Goal: Task Accomplishment & Management: Complete application form

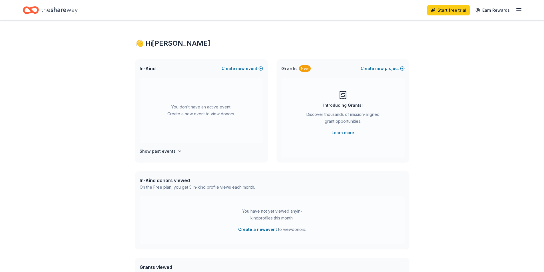
click at [338, 105] on div "Introducing Grants!" at bounding box center [342, 105] width 39 height 7
click at [377, 67] on span "new" at bounding box center [379, 68] width 9 height 7
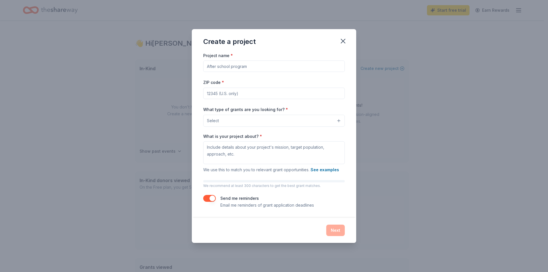
click at [277, 61] on input "Project name *" at bounding box center [274, 66] width 142 height 11
click at [345, 46] on button "button" at bounding box center [343, 41] width 13 height 13
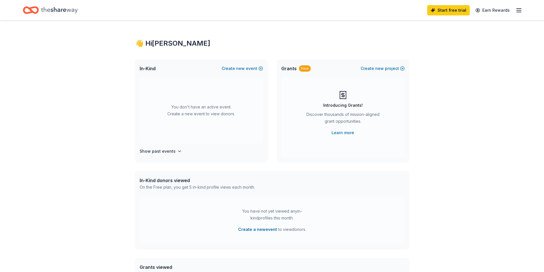
click at [170, 43] on div "👋 Hi [PERSON_NAME]" at bounding box center [272, 43] width 274 height 9
click at [66, 1] on div "Start free trial Earn Rewards" at bounding box center [272, 10] width 544 height 20
click at [70, 15] on icon "Home" at bounding box center [59, 10] width 37 height 12
click at [70, 9] on icon "Home" at bounding box center [59, 10] width 37 height 12
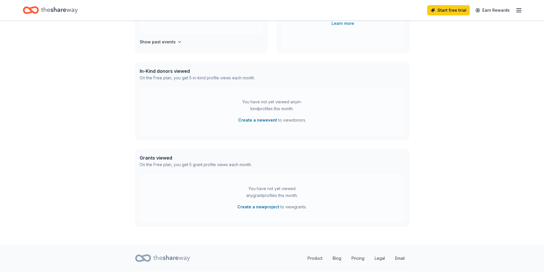
scroll to position [114, 0]
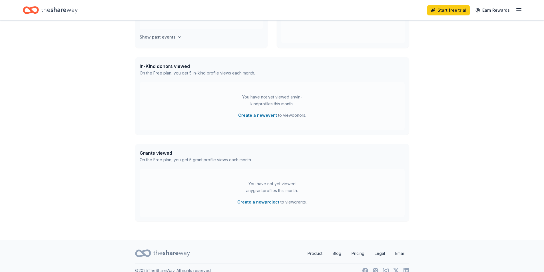
click at [161, 35] on h4 "Show past events" at bounding box center [158, 37] width 36 height 7
click at [262, 116] on button "Create a new event" at bounding box center [257, 115] width 39 height 7
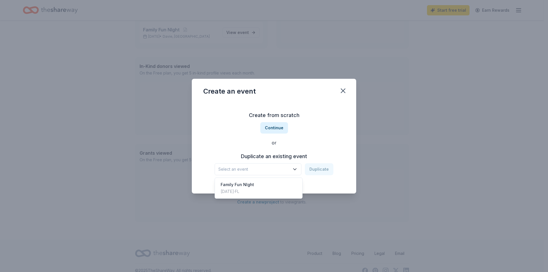
click at [273, 168] on span "Select an event" at bounding box center [253, 169] width 71 height 7
click at [231, 188] on div "Family Fun NIght" at bounding box center [237, 184] width 33 height 7
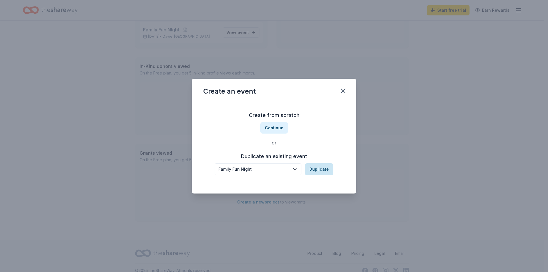
click at [314, 170] on button "Duplicate" at bounding box center [319, 169] width 29 height 12
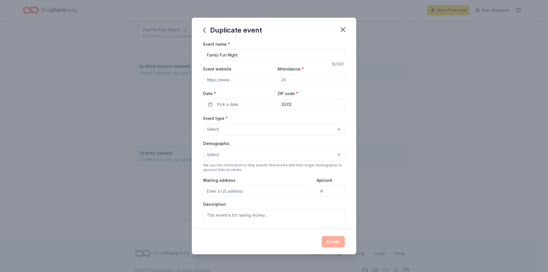
click at [297, 79] on input "Attendance *" at bounding box center [310, 79] width 67 height 11
type input "500"
click at [223, 105] on span "Pick a date" at bounding box center [227, 104] width 21 height 7
click at [267, 122] on button "Go to next month" at bounding box center [267, 120] width 8 height 8
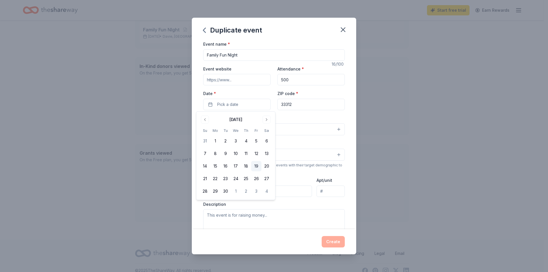
click at [259, 169] on button "19" at bounding box center [256, 166] width 10 height 10
click at [305, 119] on div "Event type * Select" at bounding box center [274, 125] width 142 height 21
click at [271, 131] on button "Select" at bounding box center [274, 129] width 142 height 12
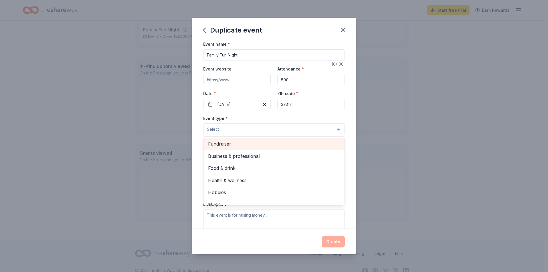
click at [263, 143] on span "Fundraiser" at bounding box center [274, 143] width 132 height 7
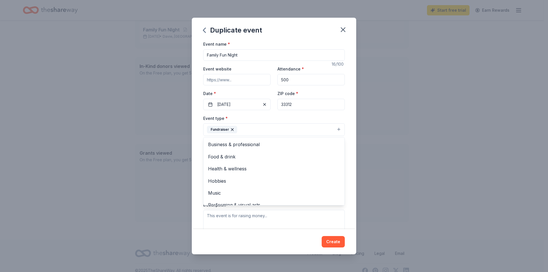
click at [194, 136] on div "Event name * Family Fun NIght 16 /100 Event website Attendance * 500 Date * [DA…" at bounding box center [274, 135] width 164 height 189
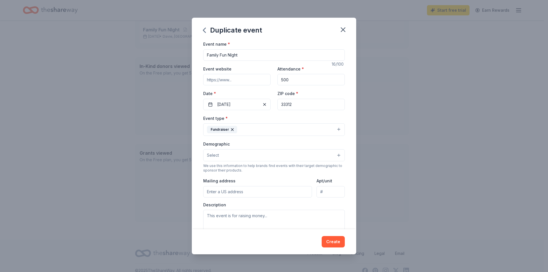
click at [237, 158] on button "Select" at bounding box center [274, 155] width 142 height 12
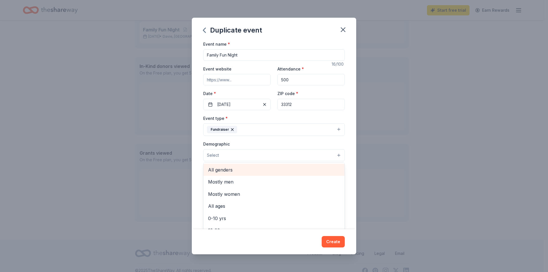
click at [238, 169] on span "All genders" at bounding box center [274, 169] width 132 height 7
click at [196, 148] on div "Event name * Family Fun NIght 16 /100 Event website Attendance * 500 Date * [DA…" at bounding box center [274, 135] width 164 height 189
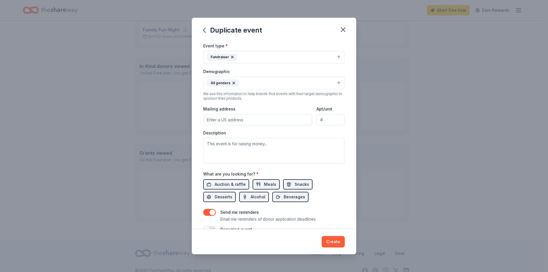
scroll to position [86, 0]
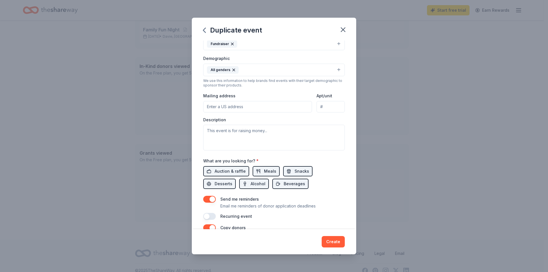
click at [248, 106] on input "Mailing address" at bounding box center [257, 106] width 109 height 11
type input "[STREET_ADDRESS]"
type input "33021"
click at [246, 134] on textarea at bounding box center [274, 138] width 142 height 26
type textarea "School Supplies and Field Trips"
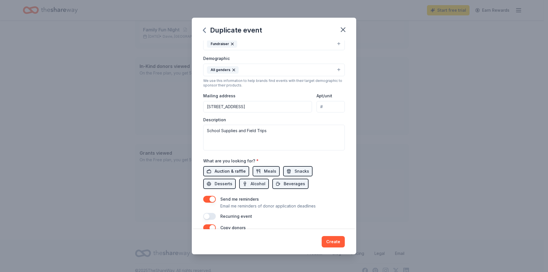
click at [233, 168] on span "Auction & raffle" at bounding box center [230, 171] width 31 height 7
click at [261, 173] on button "Meals" at bounding box center [266, 171] width 27 height 10
click at [298, 173] on span "Snacks" at bounding box center [302, 171] width 15 height 7
click at [296, 172] on span "Snacks" at bounding box center [302, 171] width 15 height 7
drag, startPoint x: 269, startPoint y: 173, endPoint x: 231, endPoint y: 174, distance: 38.0
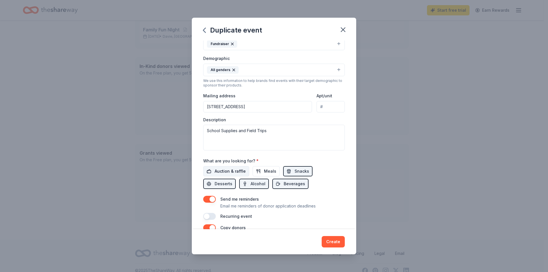
click at [268, 173] on span "Meals" at bounding box center [270, 171] width 12 height 7
click at [231, 173] on span "Auction & raffle" at bounding box center [230, 171] width 31 height 7
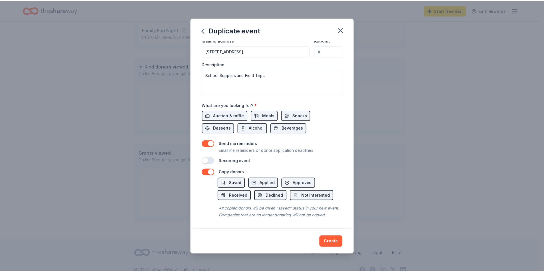
scroll to position [148, 0]
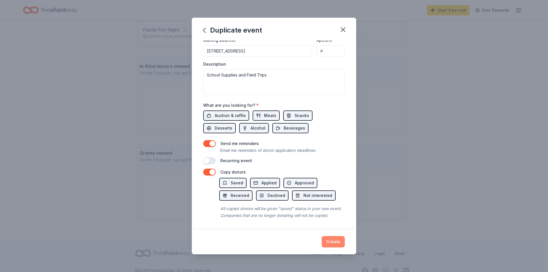
click at [331, 241] on button "Create" at bounding box center [333, 241] width 23 height 11
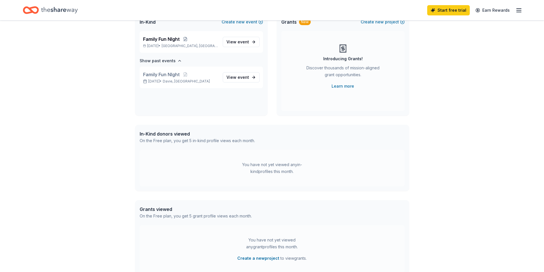
scroll to position [34, 0]
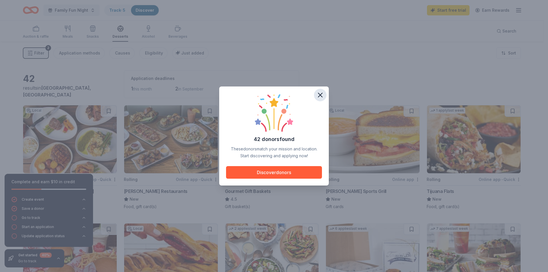
click at [323, 96] on icon "button" at bounding box center [320, 95] width 8 height 8
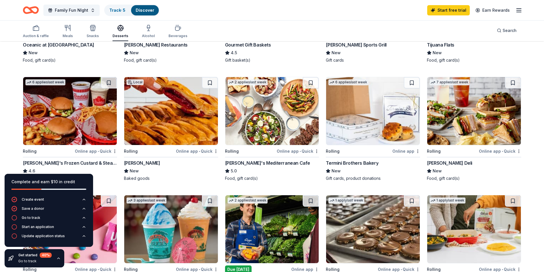
scroll to position [175, 0]
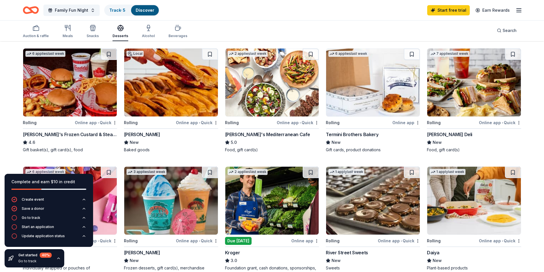
click at [197, 123] on div "Online app • Quick" at bounding box center [197, 122] width 42 height 7
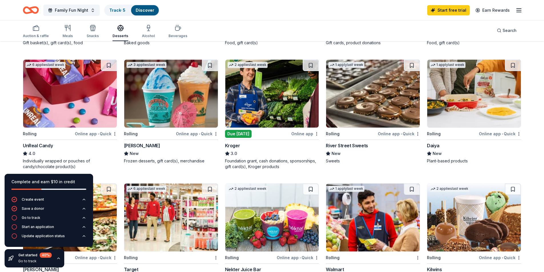
scroll to position [289, 0]
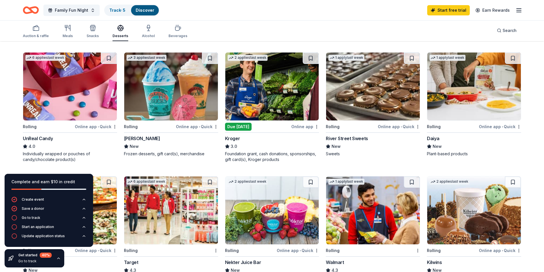
click at [395, 126] on div "Online app • Quick" at bounding box center [399, 126] width 42 height 7
click at [306, 129] on div "Online app" at bounding box center [305, 126] width 28 height 7
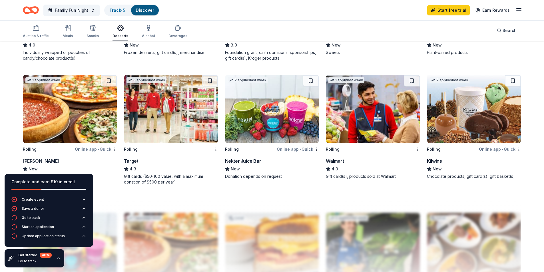
scroll to position [375, 0]
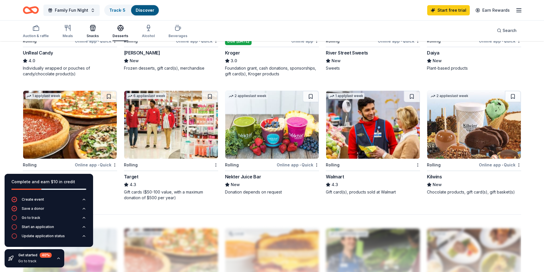
click at [92, 29] on icon "button" at bounding box center [92, 28] width 7 height 7
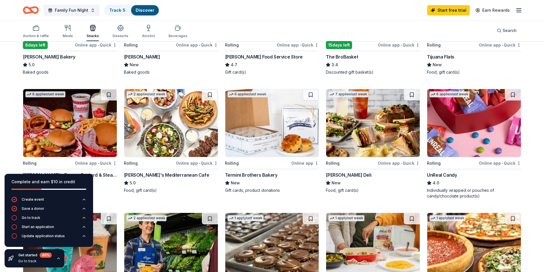
scroll to position [171, 0]
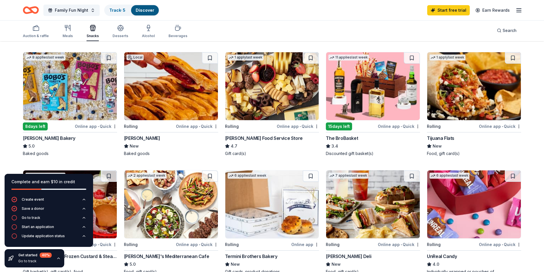
click at [74, 106] on img at bounding box center [70, 86] width 94 height 68
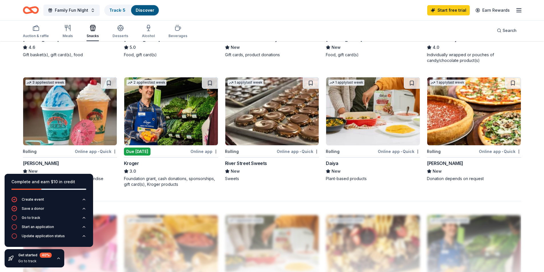
scroll to position [457, 0]
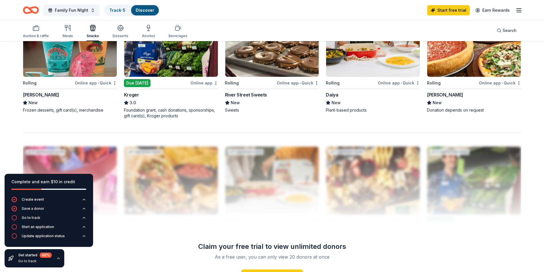
click at [434, 164] on div at bounding box center [272, 177] width 498 height 91
click at [356, 178] on div at bounding box center [272, 177] width 498 height 91
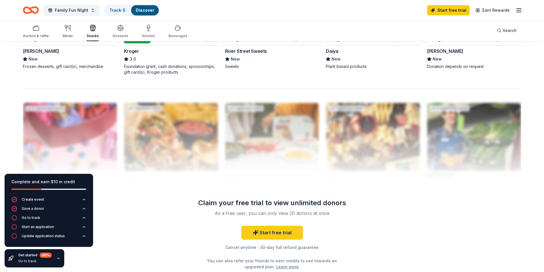
scroll to position [546, 0]
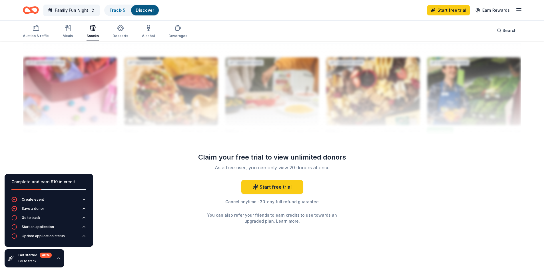
click at [92, 83] on div at bounding box center [272, 88] width 498 height 91
click at [121, 30] on icon "button" at bounding box center [120, 28] width 7 height 7
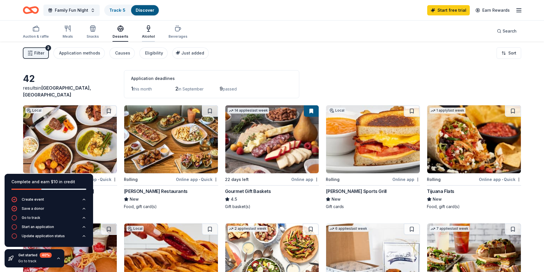
click at [147, 29] on icon "button" at bounding box center [148, 28] width 3 height 4
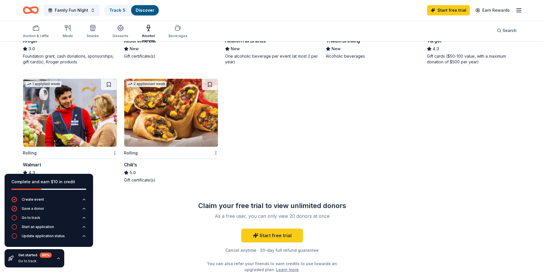
scroll to position [441, 0]
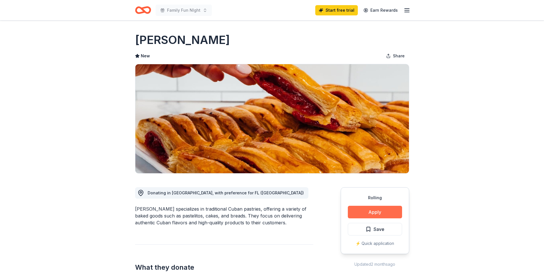
click at [383, 212] on button "Apply" at bounding box center [375, 212] width 54 height 13
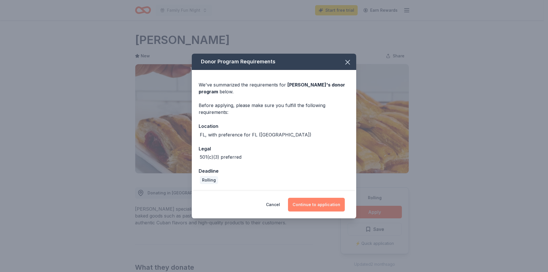
click at [319, 204] on button "Continue to application" at bounding box center [316, 205] width 57 height 14
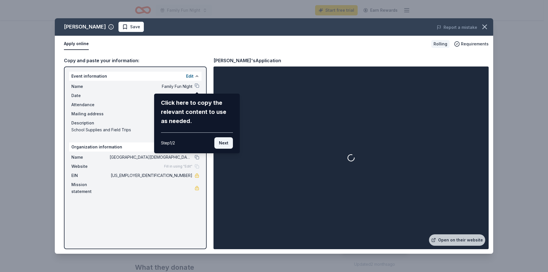
click at [228, 146] on button "Next" at bounding box center [223, 142] width 19 height 11
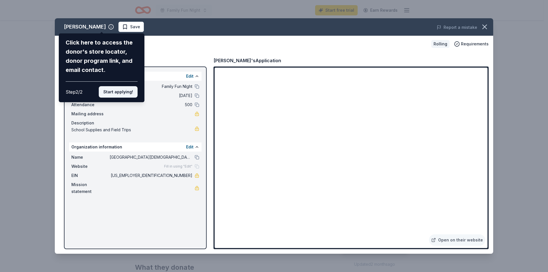
click at [126, 91] on button "Start applying!" at bounding box center [118, 91] width 39 height 11
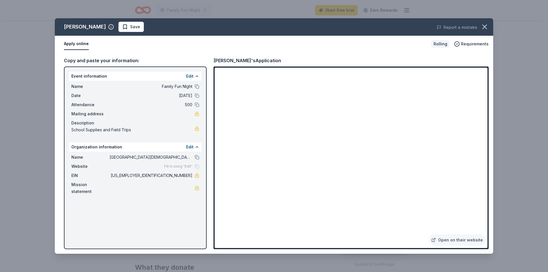
click at [528, 114] on div "Vicky Bakery Save Report a mistake Apply online Rolling Requirements Copy and p…" at bounding box center [274, 136] width 548 height 272
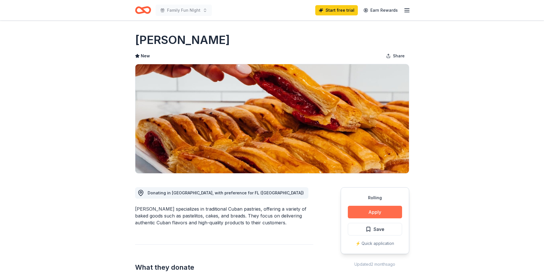
click at [378, 213] on button "Apply" at bounding box center [375, 212] width 54 height 13
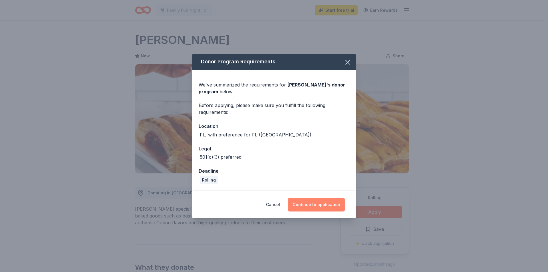
click at [311, 207] on button "Continue to application" at bounding box center [316, 205] width 57 height 14
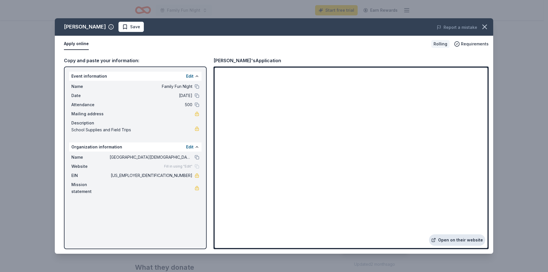
click at [454, 237] on link "Open on their website" at bounding box center [457, 239] width 56 height 11
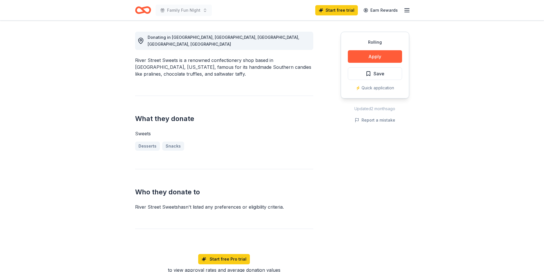
scroll to position [143, 0]
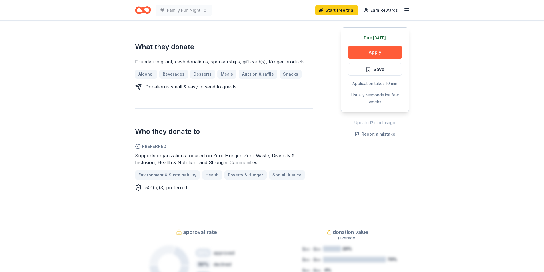
scroll to position [228, 0]
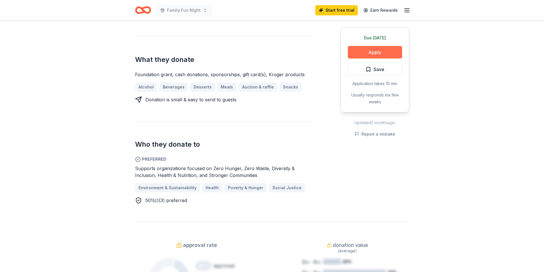
click at [379, 50] on button "Apply" at bounding box center [375, 52] width 54 height 13
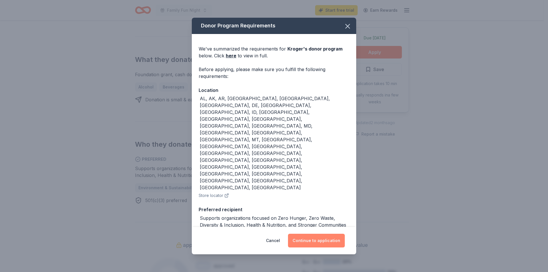
click at [322, 234] on button "Continue to application" at bounding box center [316, 241] width 57 height 14
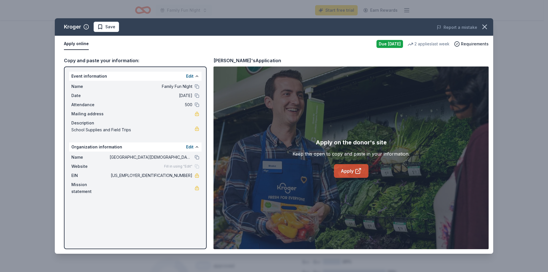
click at [356, 170] on icon at bounding box center [358, 171] width 7 height 7
click at [486, 25] on icon "button" at bounding box center [485, 27] width 4 height 4
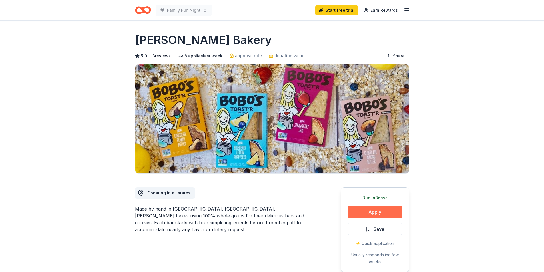
click at [385, 213] on button "Apply" at bounding box center [375, 212] width 54 height 13
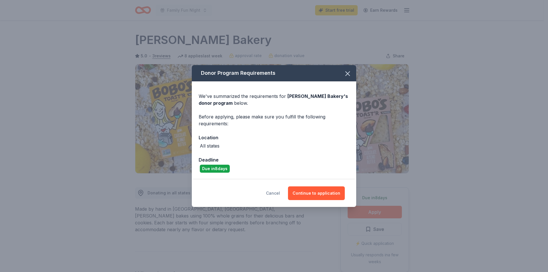
click at [279, 190] on button "Cancel" at bounding box center [273, 193] width 14 height 14
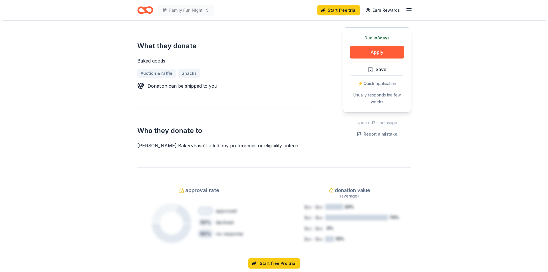
scroll to position [57, 0]
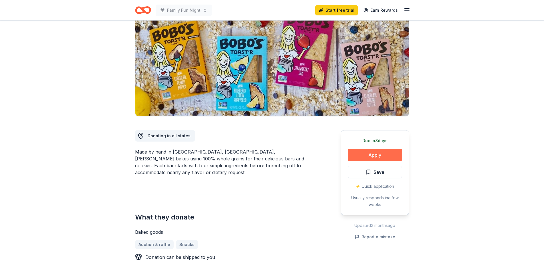
click at [375, 156] on button "Apply" at bounding box center [375, 155] width 54 height 13
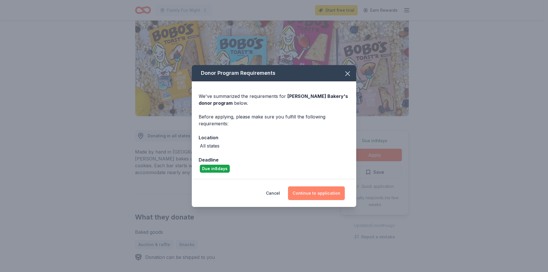
click at [326, 193] on button "Continue to application" at bounding box center [316, 193] width 57 height 14
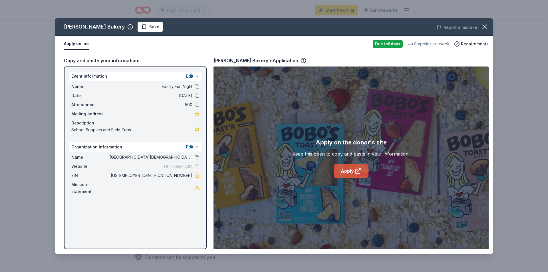
click at [355, 169] on icon at bounding box center [358, 171] width 7 height 7
